Goal: Information Seeking & Learning: Find specific page/section

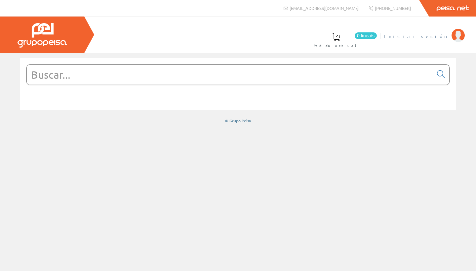
click at [234, 35] on span "Iniciar sesión" at bounding box center [416, 36] width 64 height 7
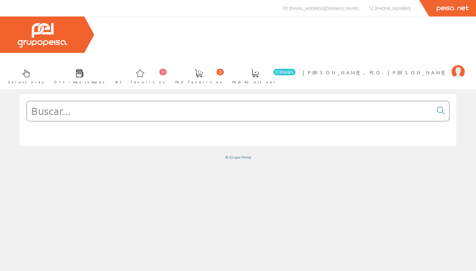
click at [40, 101] on input "text" at bounding box center [230, 111] width 406 height 20
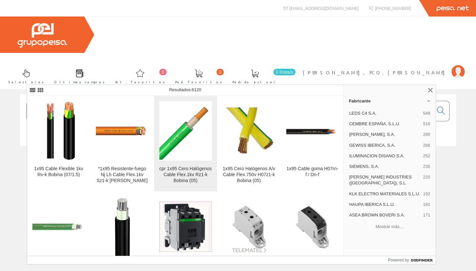
type input "1x95"
click at [187, 181] on div "cpr 1x95 Cero Halógenos Cable Flex.1kv Rz1-k Bobina (05)" at bounding box center [185, 175] width 53 height 18
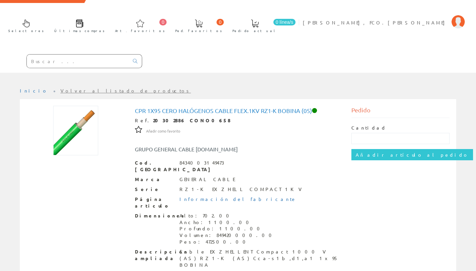
scroll to position [49, 0]
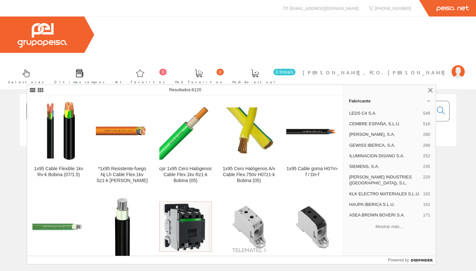
click at [108, 101] on input "1x95" at bounding box center [230, 111] width 406 height 20
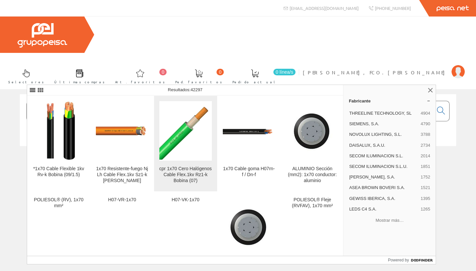
type input "1x70"
click at [194, 169] on div "cpr 1x70 Cero Halógenos Cable Flex.1kv Rz1-k Bobina (07)" at bounding box center [185, 175] width 53 height 18
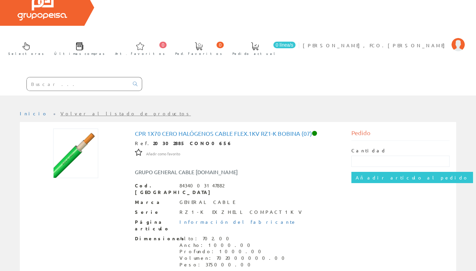
scroll to position [32, 0]
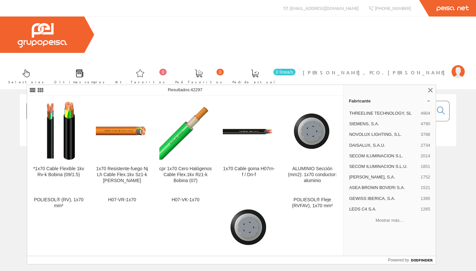
click at [82, 101] on input "1x70" at bounding box center [230, 111] width 406 height 20
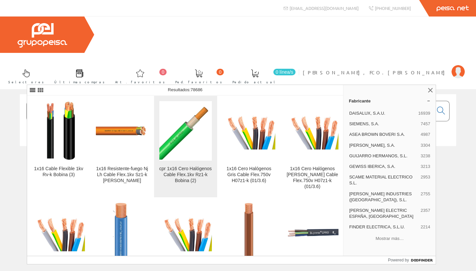
type input "1x16"
click at [177, 149] on img at bounding box center [185, 131] width 53 height 58
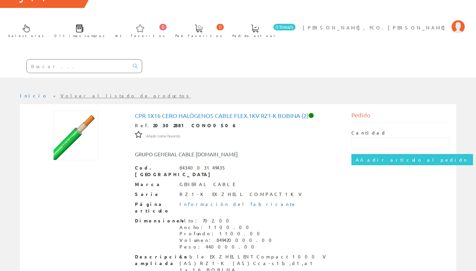
scroll to position [40, 0]
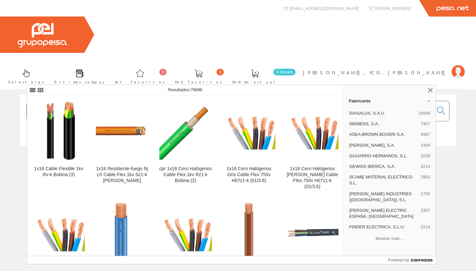
click at [94, 101] on input "1x16" at bounding box center [230, 111] width 406 height 20
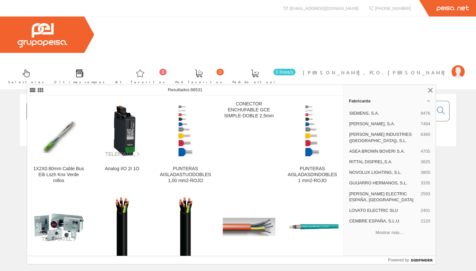
type input "1x25"
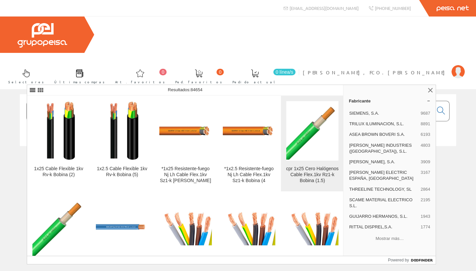
click at [306, 141] on img at bounding box center [312, 131] width 53 height 58
click at [319, 172] on div "cpr 1x25 Cero Halógenos Cable Flex.1kv Rz1-k Bobina (1.5)" at bounding box center [312, 175] width 53 height 18
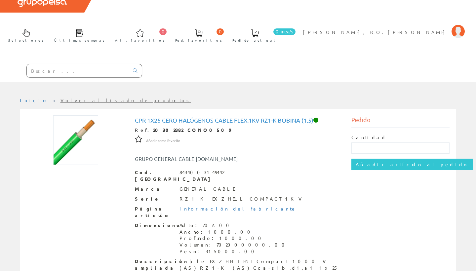
scroll to position [42, 0]
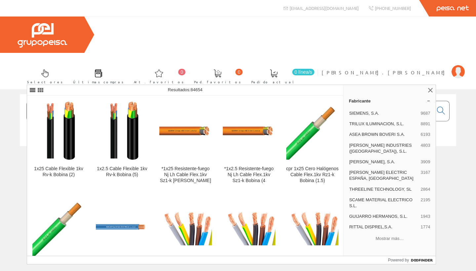
click at [81, 101] on input "1x25" at bounding box center [230, 111] width 406 height 20
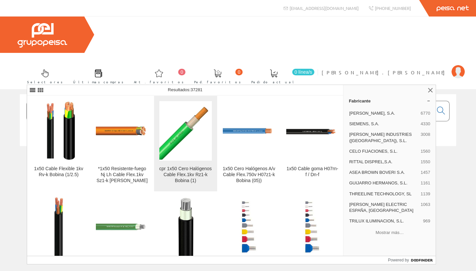
type input "1x50"
click at [184, 167] on div "cpr 1x50 Cero Halógenos Cable Flex.1kv Rz1-k Bobina (1)" at bounding box center [185, 175] width 53 height 18
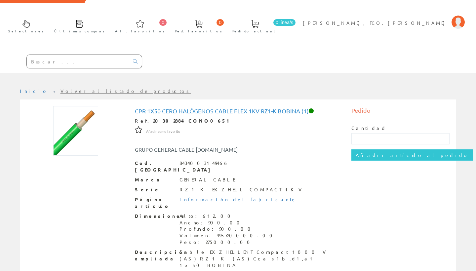
scroll to position [49, 0]
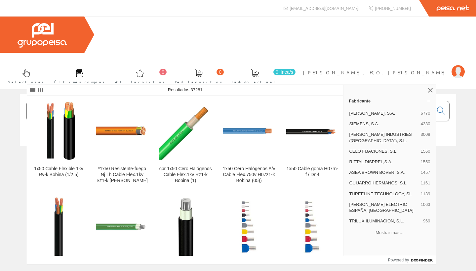
click at [61, 101] on input "1x50" at bounding box center [230, 111] width 406 height 20
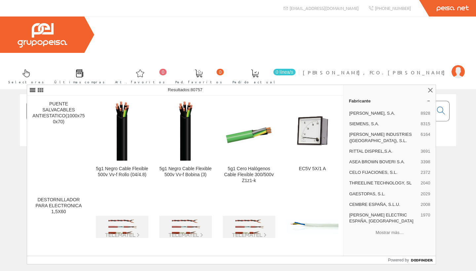
type input "1"
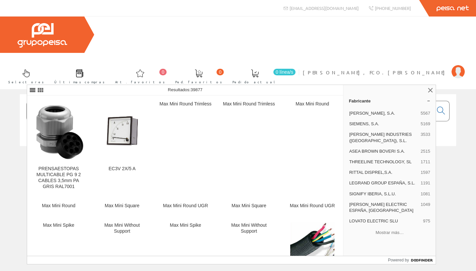
type input "3x2,5"
click at [94, 101] on input "3x2,5" at bounding box center [230, 111] width 406 height 20
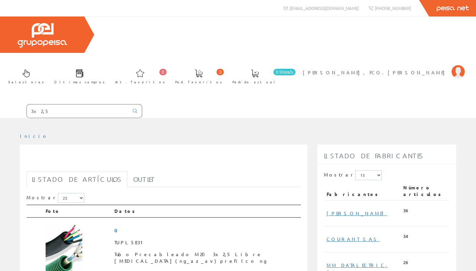
click at [55, 104] on input "3x2,5" at bounding box center [78, 110] width 102 height 13
type input "3"
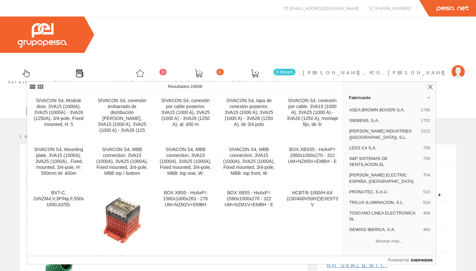
type input "3x2,5 1000V"
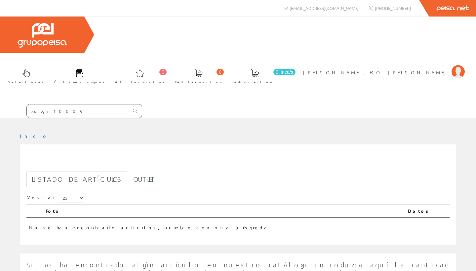
click at [69, 104] on input "3x2,5 1000V" at bounding box center [78, 110] width 102 height 13
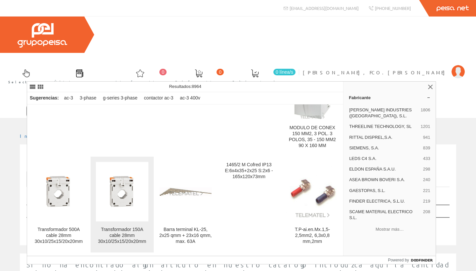
scroll to position [590, 0]
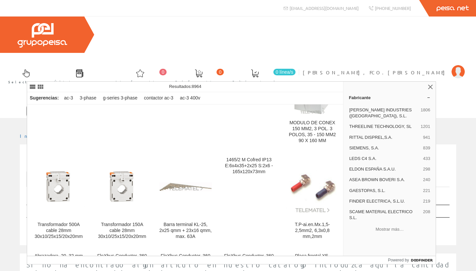
click at [38, 104] on input "3 x 2,5mm" at bounding box center [78, 110] width 102 height 13
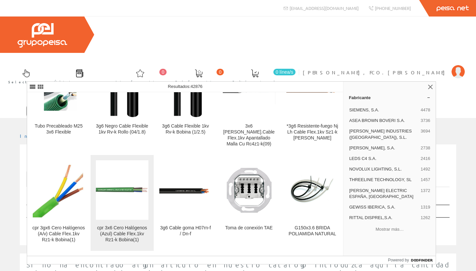
scroll to position [44, 0]
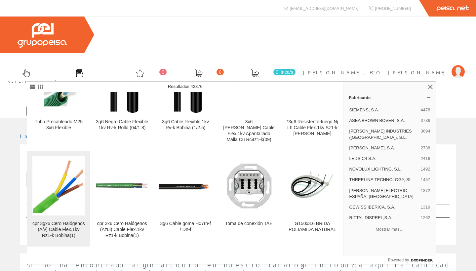
type input "3x6"
click at [63, 221] on div "cpr 3gx6 Cero Halógenos (A/v) Cable Flex.1kv Rz1-k Bobina(1)" at bounding box center [58, 230] width 53 height 18
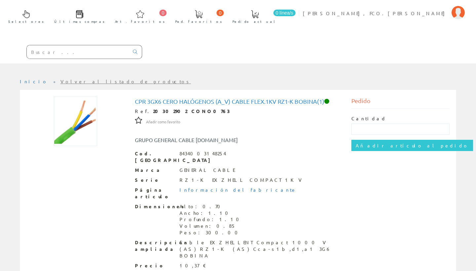
scroll to position [59, 0]
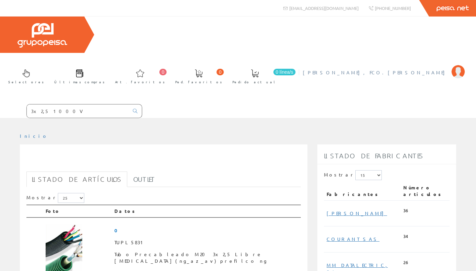
click at [414, 69] on span "[PERSON_NAME], FCO.[PERSON_NAME]" at bounding box center [375, 72] width 145 height 7
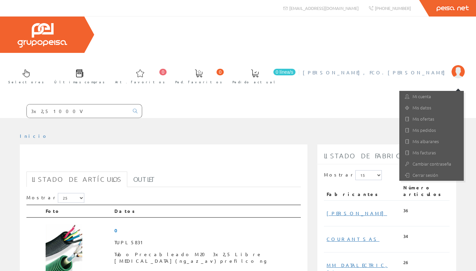
click at [343, 56] on div "Selectores Últimas compras 0 0" at bounding box center [238, 67] width 476 height 101
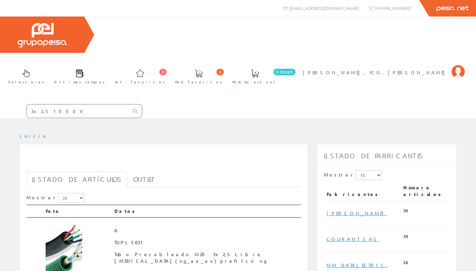
click at [112, 104] on input "3x2,5 1000V" at bounding box center [78, 110] width 102 height 13
click at [108, 104] on input "3x2,5 1000V" at bounding box center [78, 110] width 102 height 13
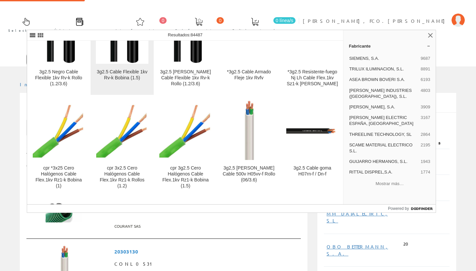
scroll to position [144, 0]
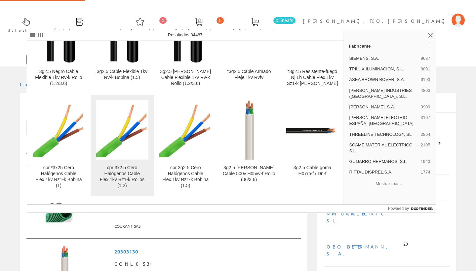
type input "3x25"
click at [127, 176] on div "cpr 3x2.5 Cero Halógenos Cable Flex.1kv Rz1-k Rollos (1.2)" at bounding box center [122, 177] width 53 height 24
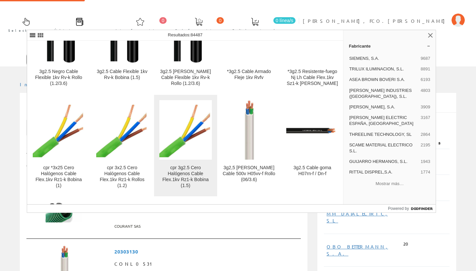
click at [185, 168] on div "cpr 3g2.5 Cero Halógenos Cable Flex.1kv Rz1-k Bobina (1.5)" at bounding box center [185, 177] width 53 height 24
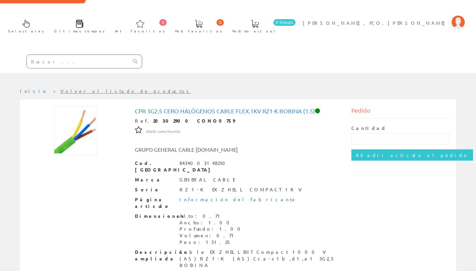
scroll to position [49, 0]
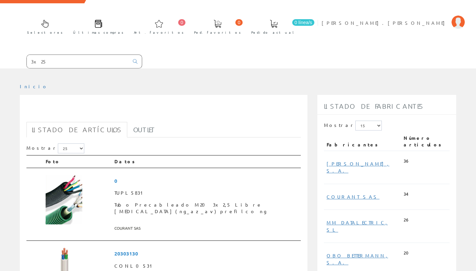
scroll to position [46, 0]
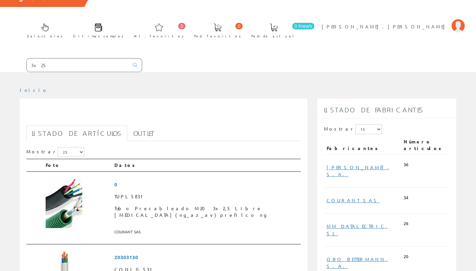
click at [66, 59] on input "3x25" at bounding box center [78, 65] width 102 height 13
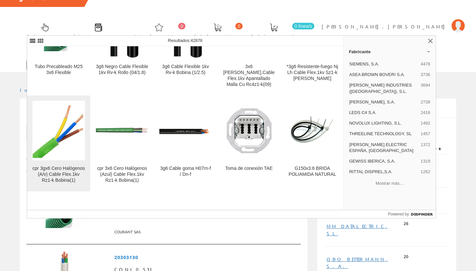
scroll to position [64, 0]
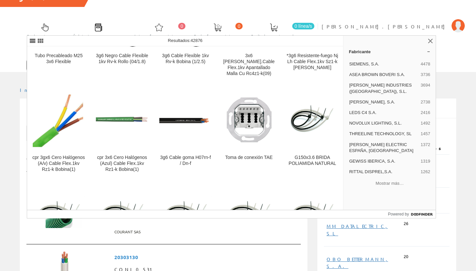
type input "3"
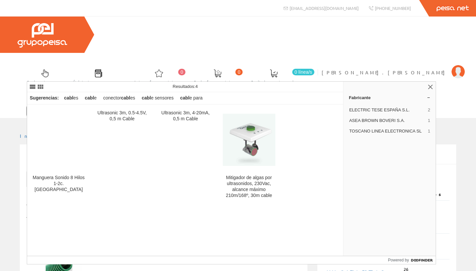
type input "c"
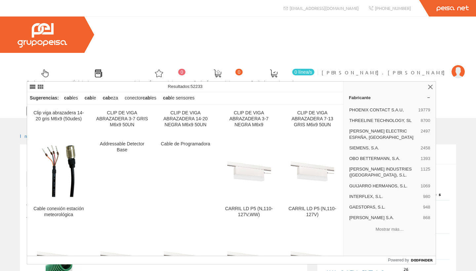
click at [93, 104] on input "text" at bounding box center [78, 110] width 102 height 13
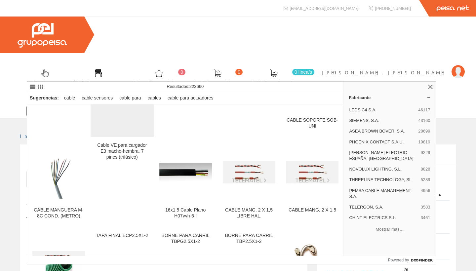
scroll to position [58, 0]
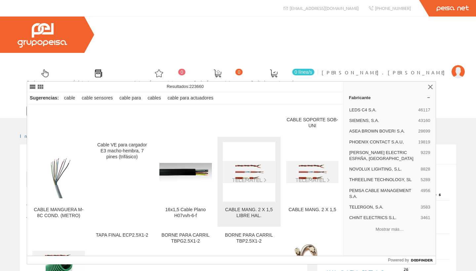
type input "cable clima 2x1,5 apant"
click at [248, 179] on img at bounding box center [249, 172] width 53 height 22
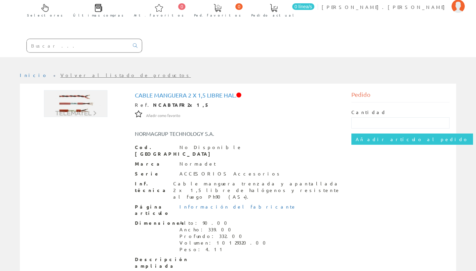
scroll to position [65, 0]
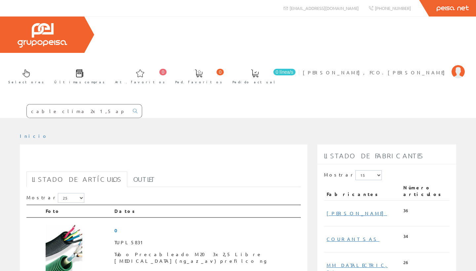
click at [92, 104] on input "cable clima 2x1,5 apant" at bounding box center [78, 110] width 102 height 13
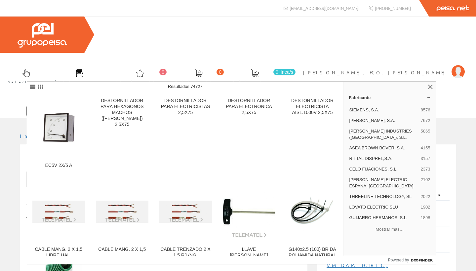
type input "5x2.5"
click at [55, 104] on input "5x2.5" at bounding box center [78, 110] width 102 height 13
click at [51, 104] on input "5x2.5" at bounding box center [78, 110] width 102 height 13
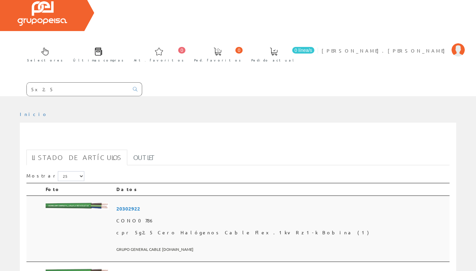
scroll to position [23, 0]
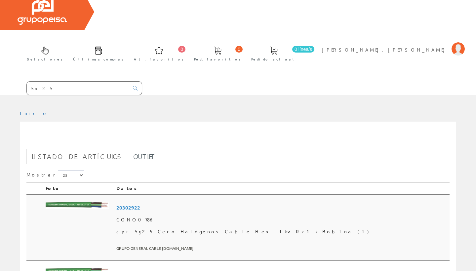
click at [97, 202] on img at bounding box center [77, 205] width 63 height 7
